Goal: Information Seeking & Learning: Learn about a topic

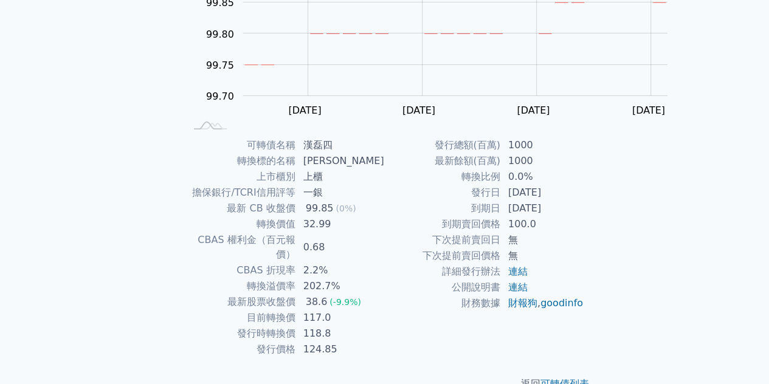
scroll to position [277, 0]
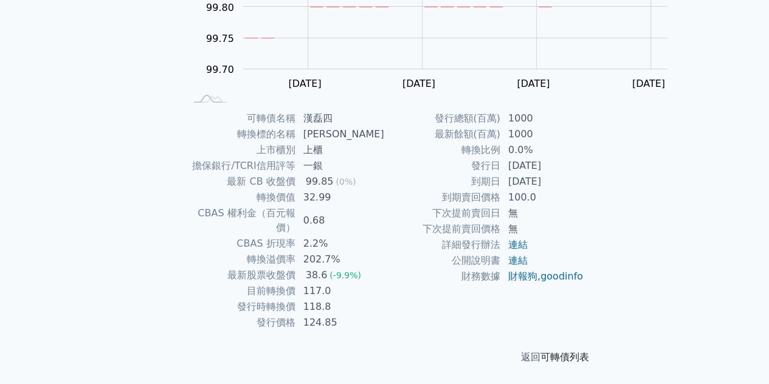
click at [589, 351] on link "可轉債列表" at bounding box center [564, 357] width 49 height 12
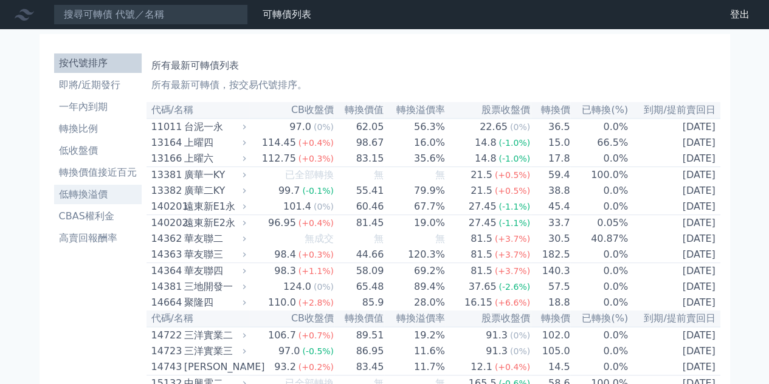
click at [69, 202] on li "低轉換溢價" at bounding box center [98, 194] width 88 height 15
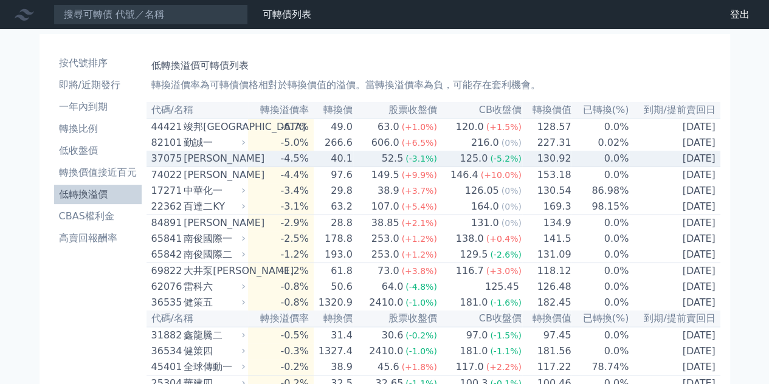
click at [184, 166] on div "[PERSON_NAME]" at bounding box center [213, 158] width 59 height 15
click at [281, 167] on td "-4.5%" at bounding box center [280, 159] width 65 height 16
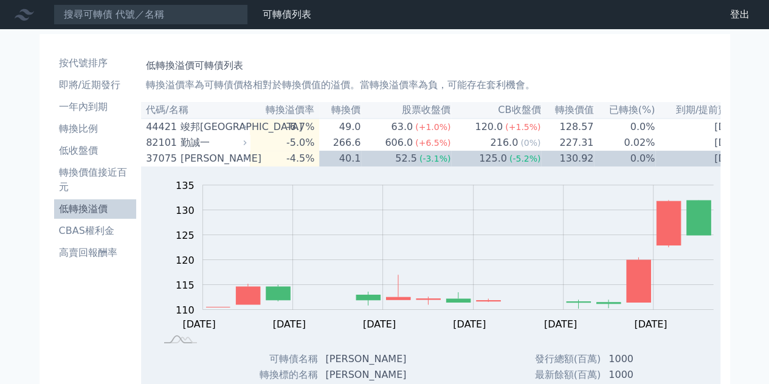
scroll to position [336, 0]
